Goal: Subscribe to service/newsletter

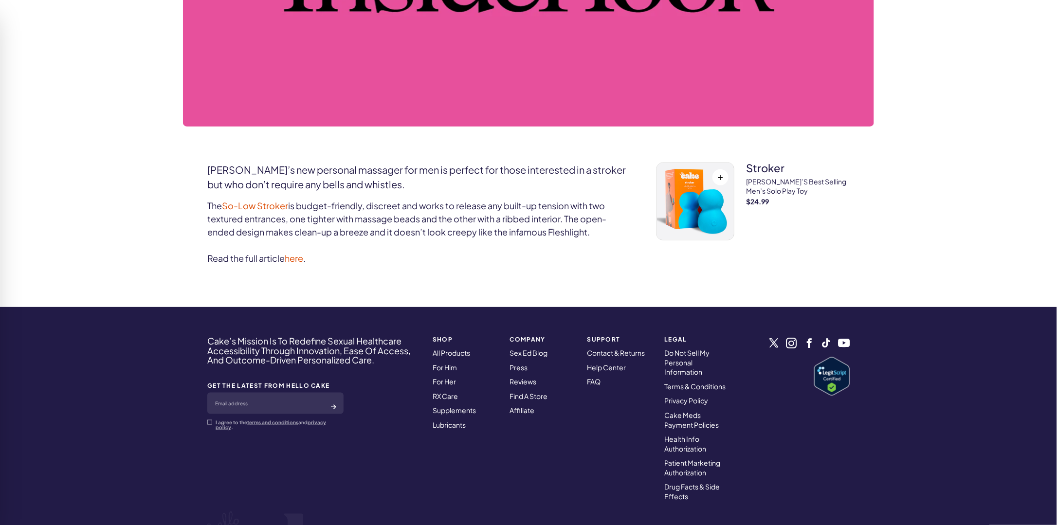
scroll to position [438, 0]
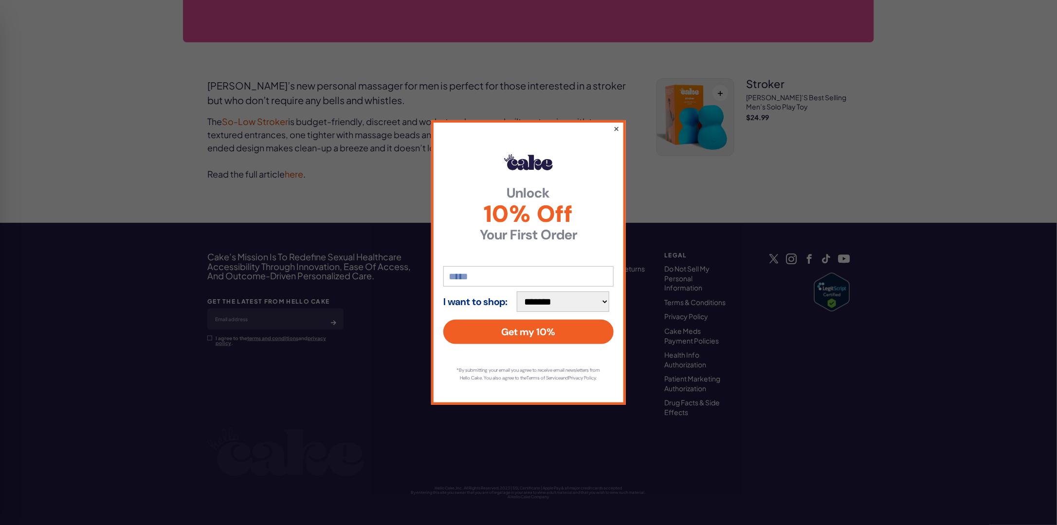
click at [616, 127] on button "×" at bounding box center [616, 129] width 6 height 12
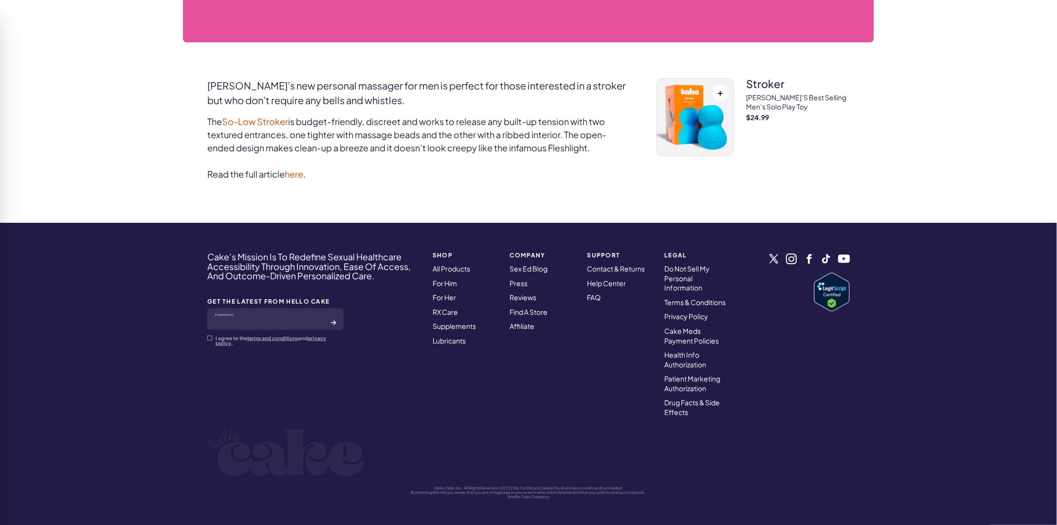
click at [285, 323] on input "email" at bounding box center [275, 319] width 136 height 21
type input "**********"
click at [208, 338] on span at bounding box center [209, 338] width 5 height 5
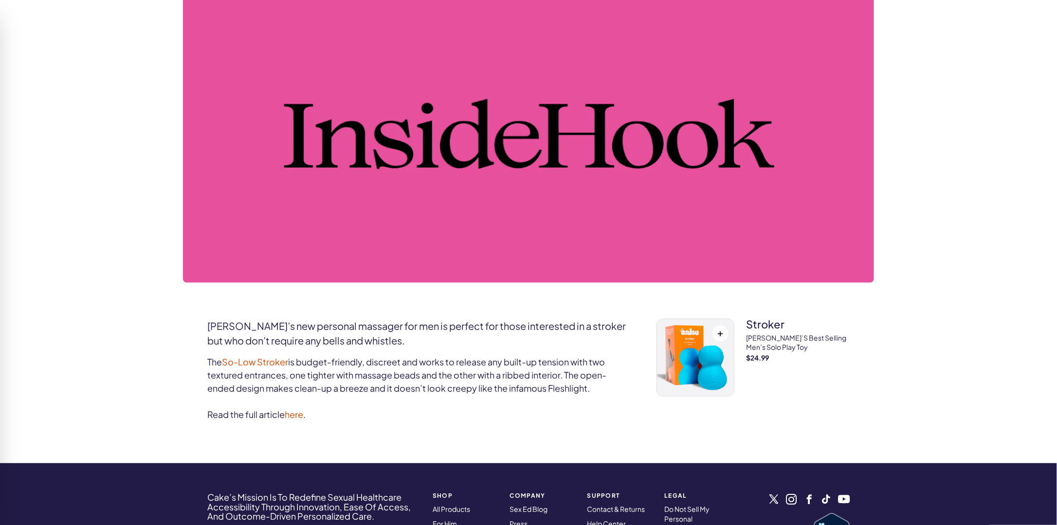
scroll to position [441, 0]
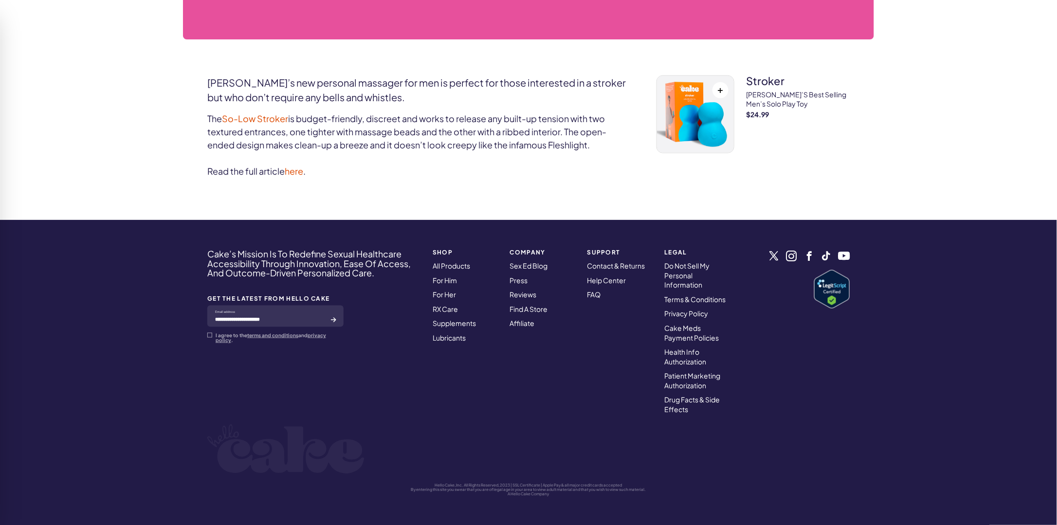
click at [395, 345] on div "**********" at bounding box center [313, 331] width 213 height 165
click at [335, 318] on icon "submit" at bounding box center [333, 320] width 5 height 4
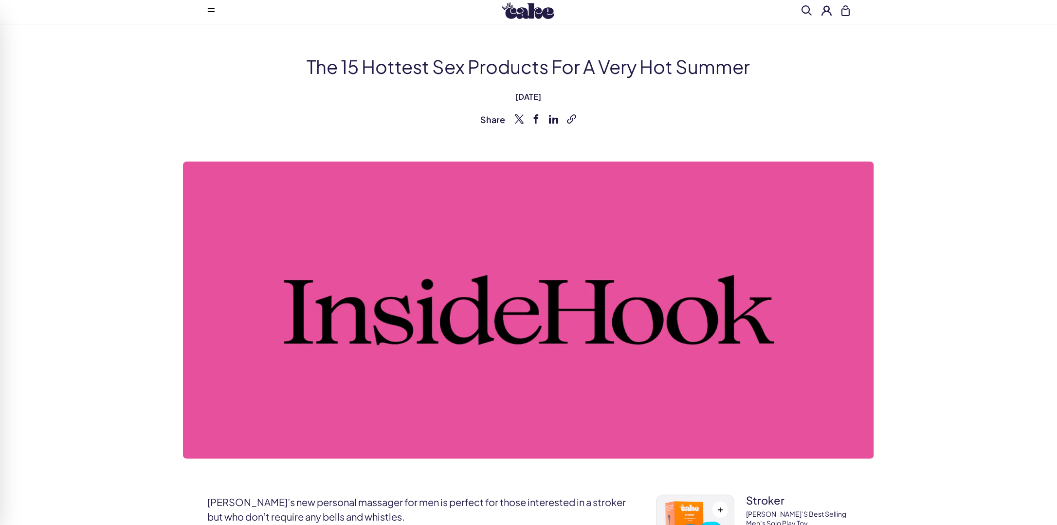
scroll to position [0, 0]
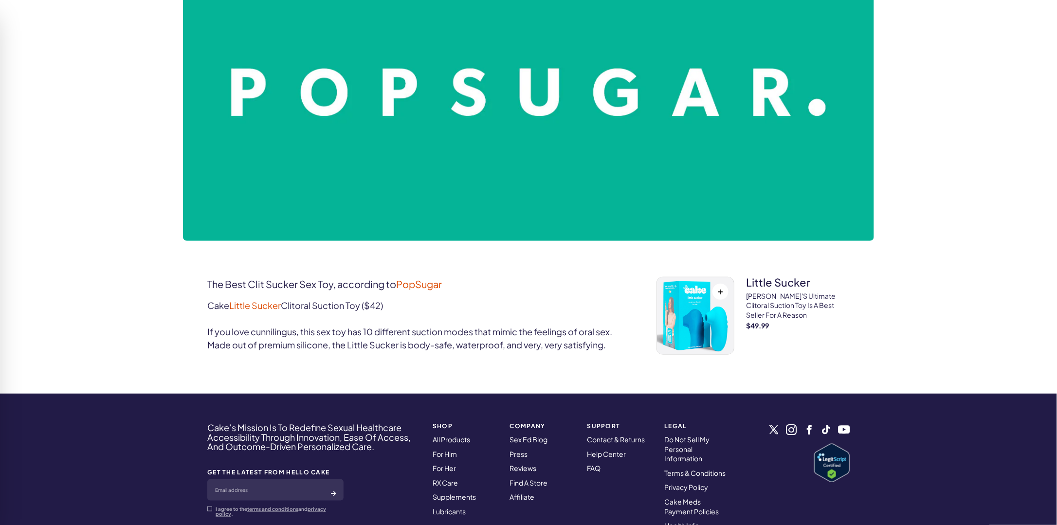
scroll to position [292, 0]
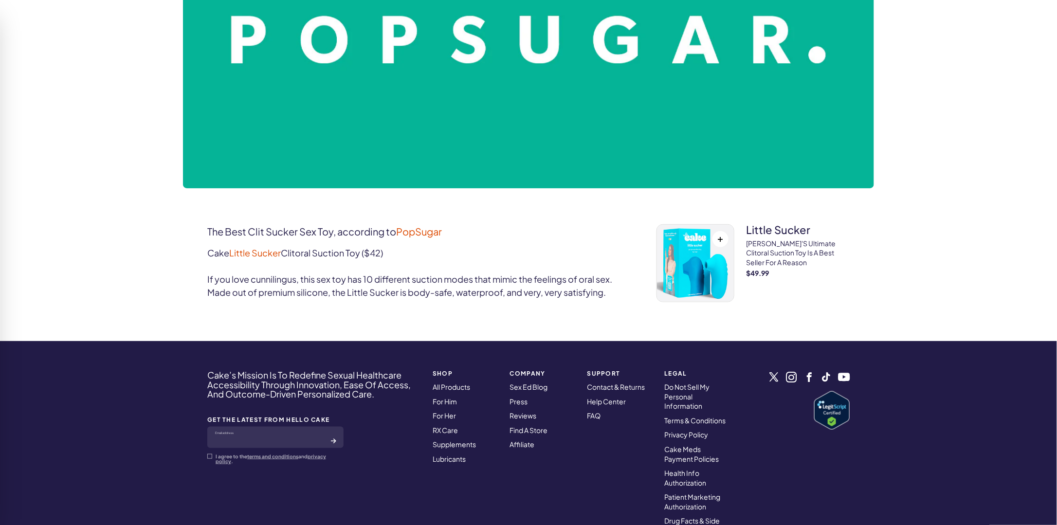
click at [296, 440] on input "email" at bounding box center [275, 437] width 136 height 21
type input "**********"
click at [212, 456] on label "I agree to the terms and conditions and privacy policy ." at bounding box center [275, 459] width 136 height 10
click at [209, 458] on span at bounding box center [209, 456] width 5 height 5
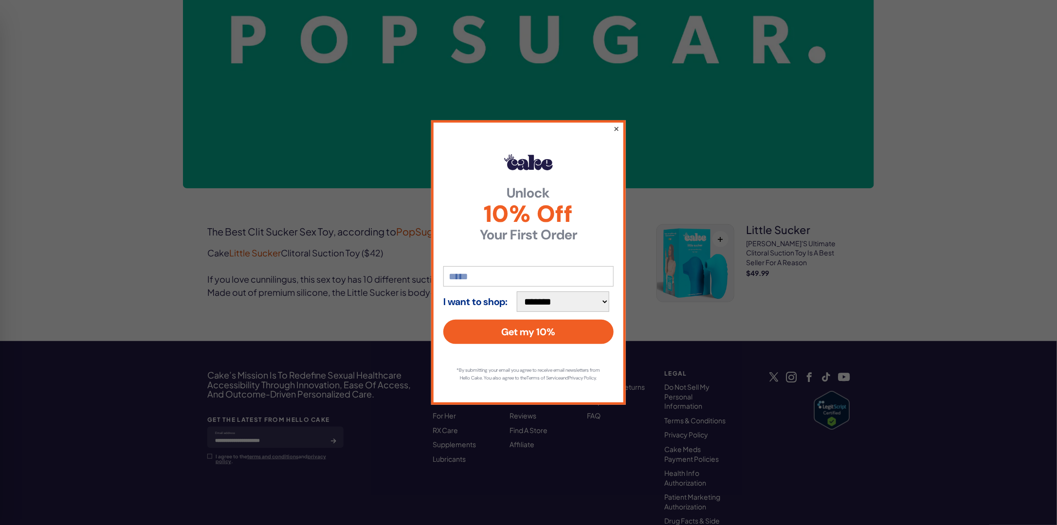
click at [619, 128] on button "×" at bounding box center [616, 129] width 6 height 12
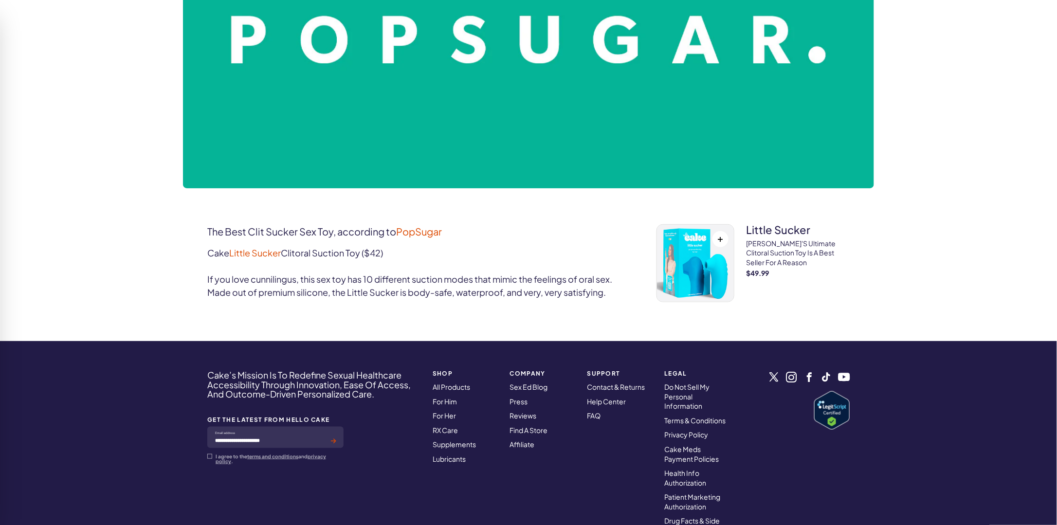
click at [332, 439] on icon "submit" at bounding box center [333, 441] width 5 height 4
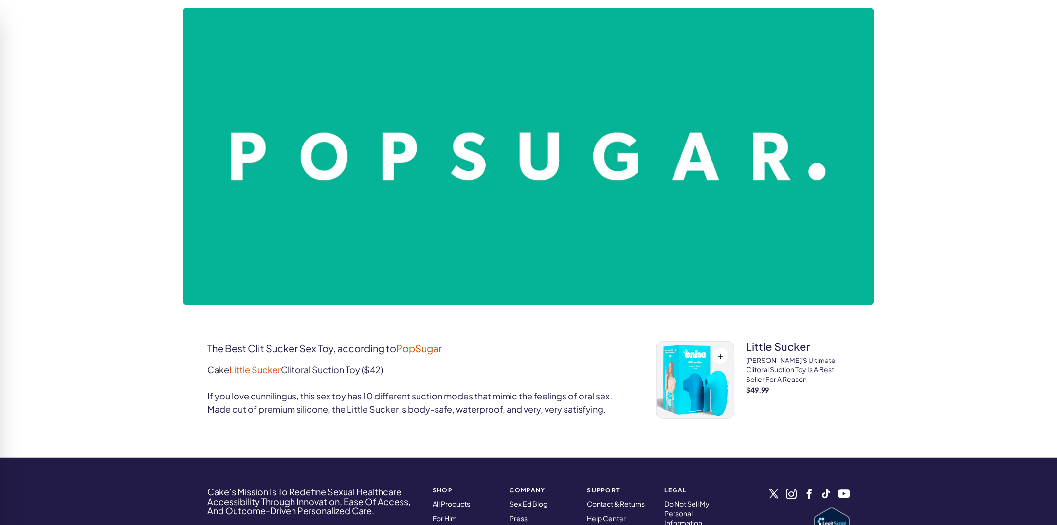
scroll to position [49, 0]
